Goal: Information Seeking & Learning: Learn about a topic

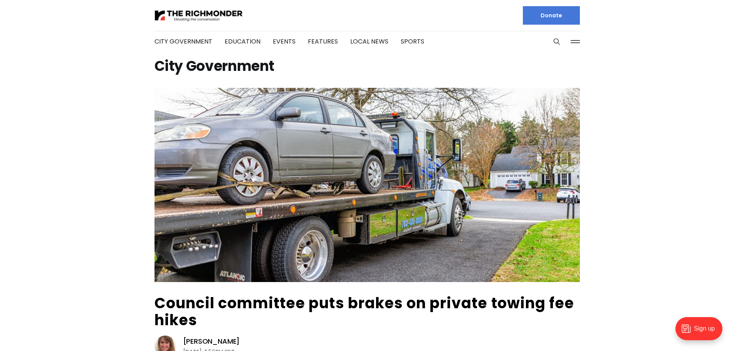
click at [221, 69] on h1 "City Government" at bounding box center [366, 66] width 425 height 12
click at [212, 14] on img at bounding box center [198, 15] width 89 height 13
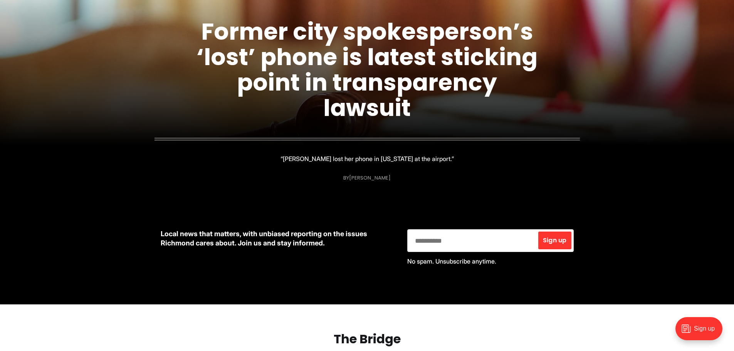
scroll to position [154, 0]
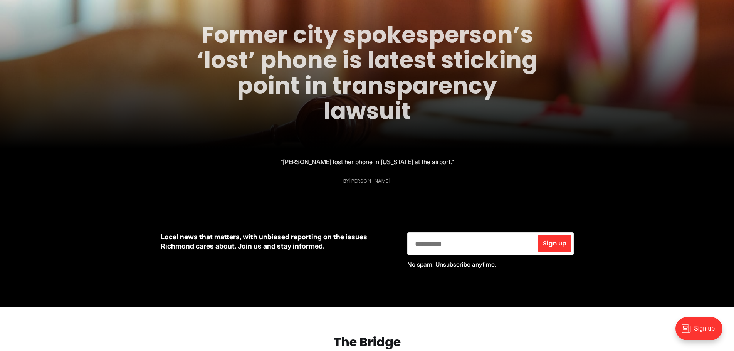
click at [369, 110] on link "Former city spokesperson’s ‘lost’ phone is latest sticking point in transparenc…" at bounding box center [366, 72] width 341 height 109
